Goal: Task Accomplishment & Management: Use online tool/utility

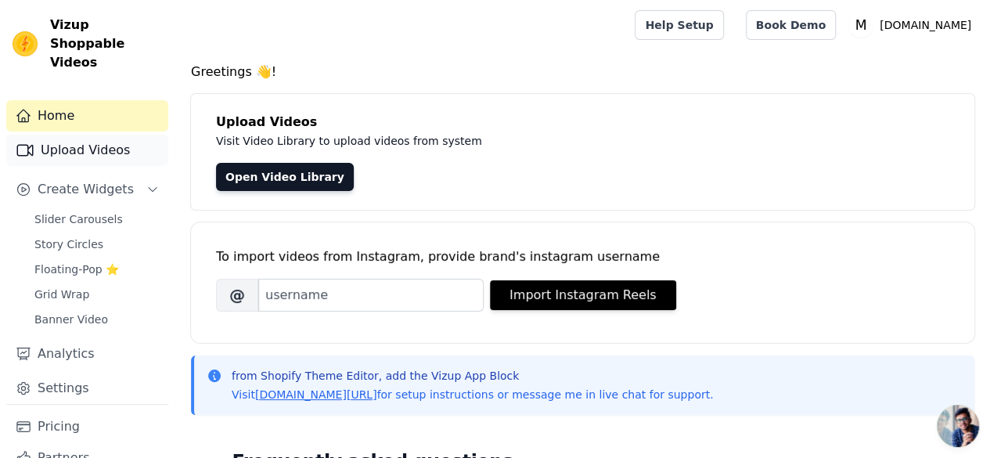
click at [64, 135] on link "Upload Videos" at bounding box center [87, 150] width 162 height 31
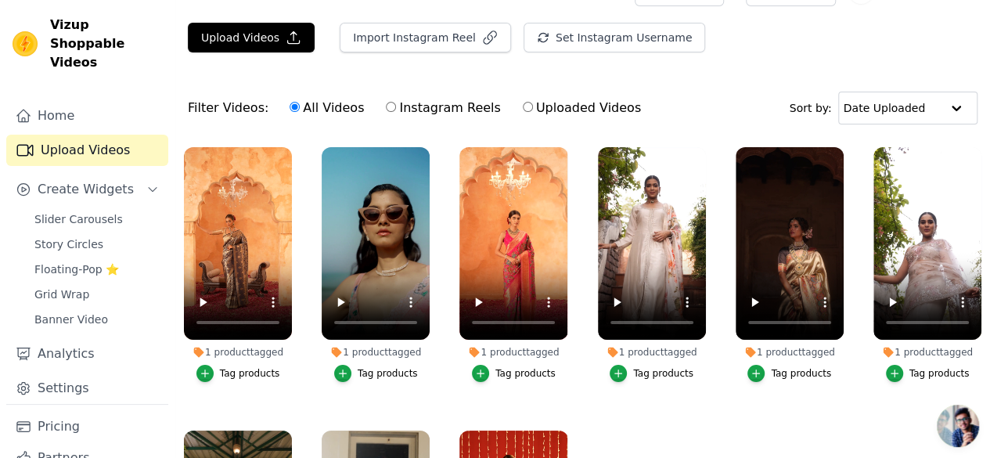
scroll to position [36, 0]
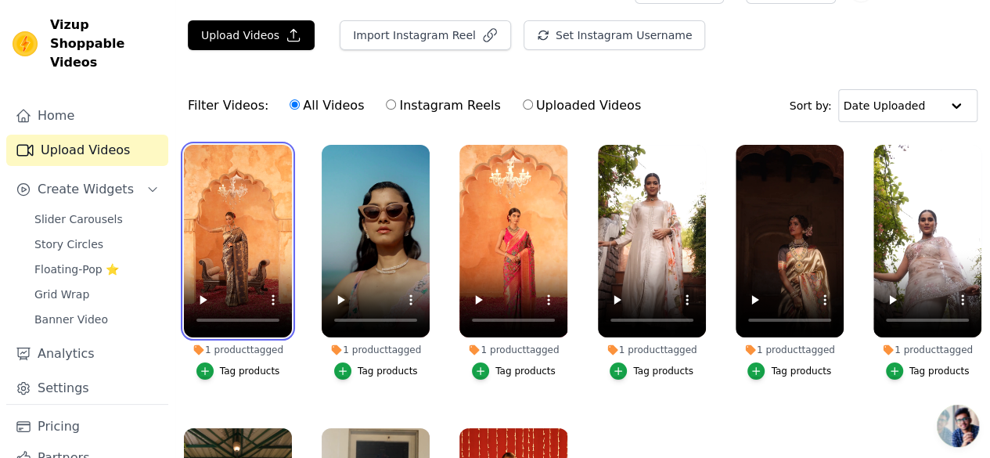
click at [251, 335] on li "1 product tagged Tag products" at bounding box center [238, 262] width 108 height 235
click at [251, 344] on div "1 product tagged" at bounding box center [238, 350] width 108 height 13
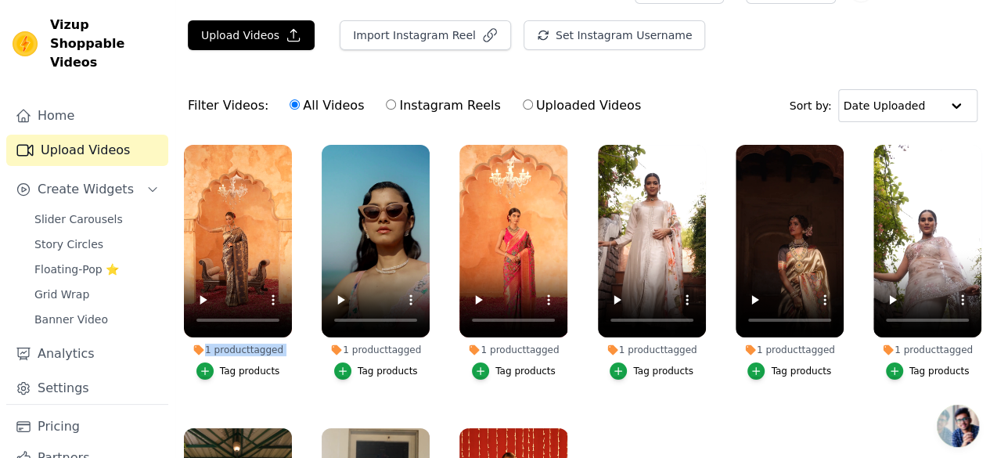
click at [251, 344] on div "1 product tagged" at bounding box center [238, 350] width 108 height 13
click at [236, 94] on div "Filter Videos: All Videos Instagram Reels Uploaded Videos" at bounding box center [419, 106] width 462 height 36
